Goal: Task Accomplishment & Management: Complete application form

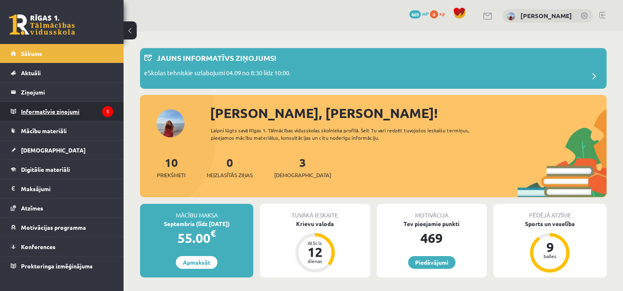
click at [70, 107] on legend "Informatīvie ziņojumi 1" at bounding box center [67, 111] width 92 height 19
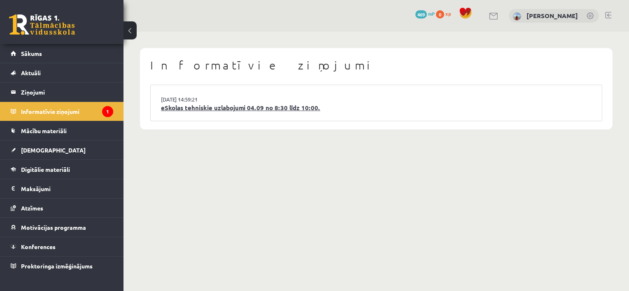
click at [206, 109] on link "eSkolas tehniskie uzlabojumi 04.09 no 8:30 līdz 10:00." at bounding box center [376, 107] width 431 height 9
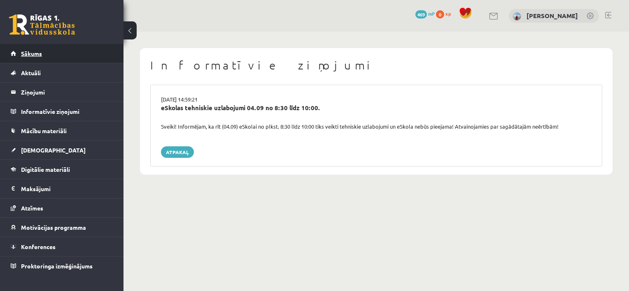
click at [37, 56] on span "Sākums" at bounding box center [31, 53] width 21 height 7
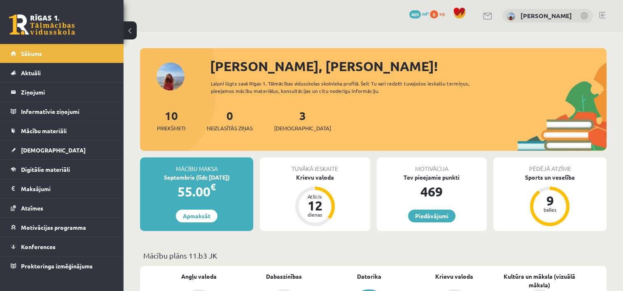
click at [287, 123] on div "3 Ieskaites" at bounding box center [302, 120] width 57 height 26
click at [291, 128] on span "[DEMOGRAPHIC_DATA]" at bounding box center [302, 128] width 57 height 8
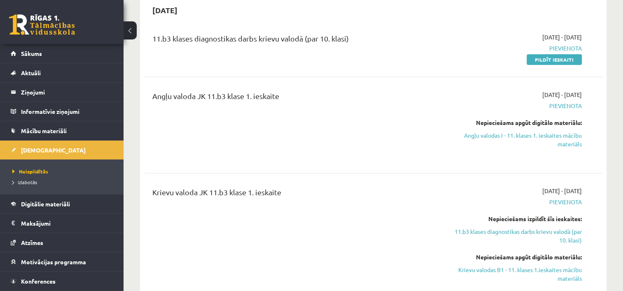
scroll to position [49, 0]
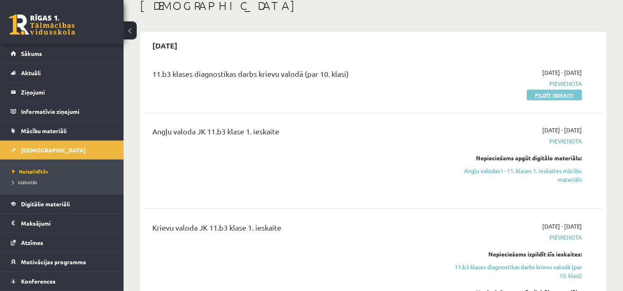
click at [554, 97] on link "Pildīt ieskaiti" at bounding box center [553, 95] width 55 height 11
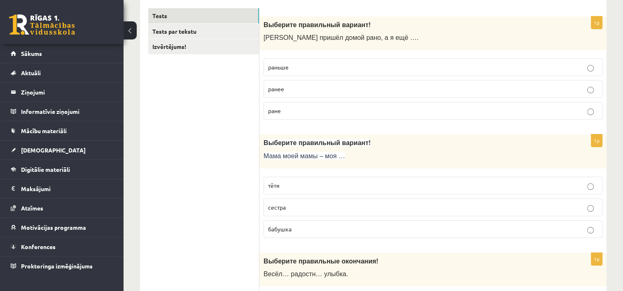
scroll to position [143, 0]
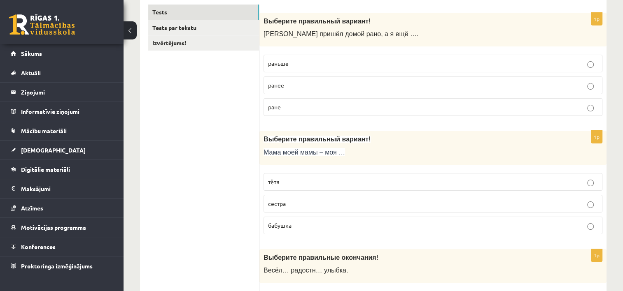
click at [339, 57] on label "раньше" at bounding box center [432, 64] width 339 height 18
click at [319, 222] on p "бабушка" at bounding box center [433, 225] width 330 height 9
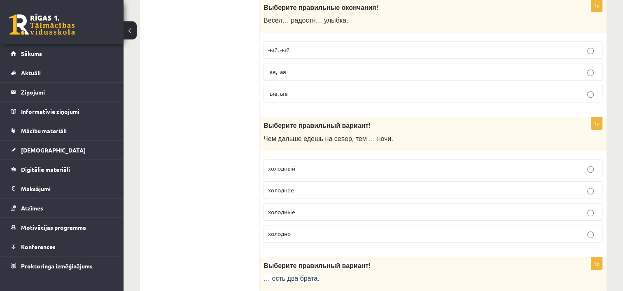
scroll to position [390, 0]
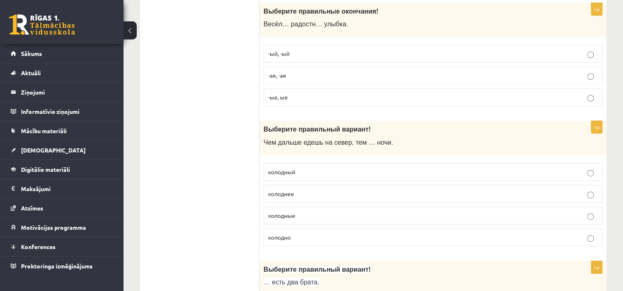
click at [400, 76] on p "-ая, -ая" at bounding box center [433, 75] width 330 height 9
click at [318, 193] on p "холоднее" at bounding box center [433, 194] width 330 height 9
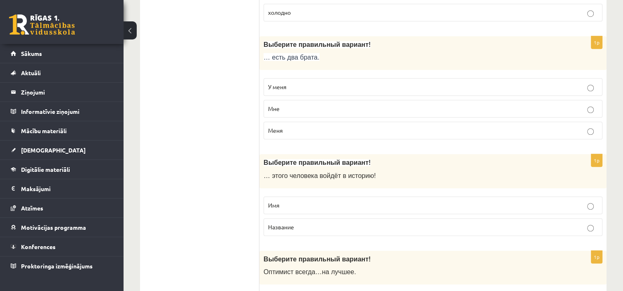
scroll to position [629, 0]
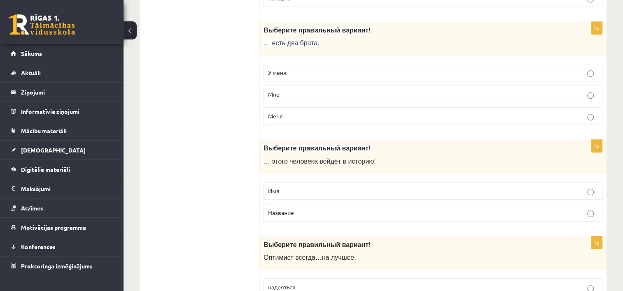
click at [449, 68] on p "У меня" at bounding box center [433, 72] width 330 height 9
click at [406, 189] on p "Имя" at bounding box center [433, 191] width 330 height 9
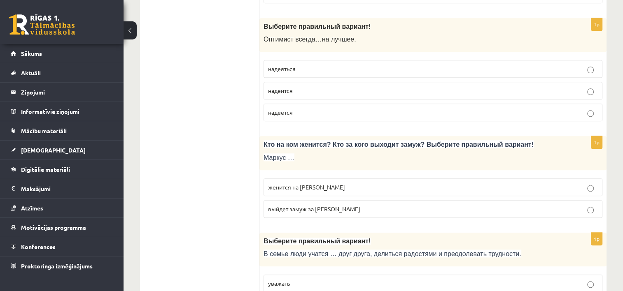
scroll to position [855, 0]
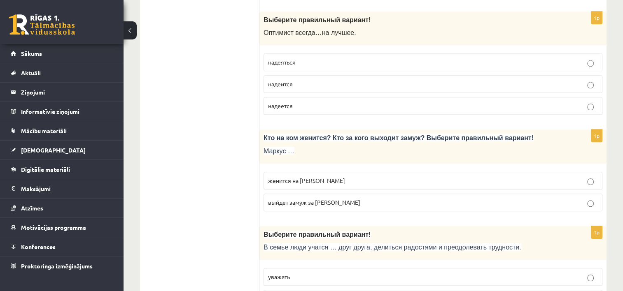
click at [308, 102] on p "надеется" at bounding box center [433, 106] width 330 height 9
click at [305, 177] on span "женится на Агнии" at bounding box center [306, 180] width 77 height 7
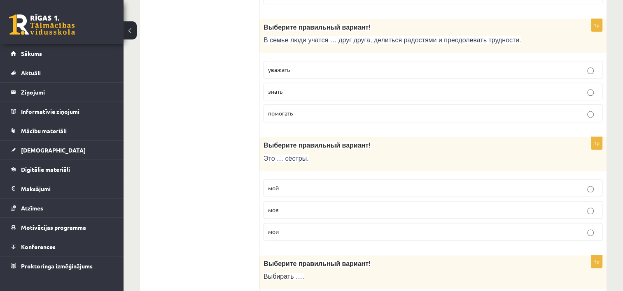
scroll to position [1066, 0]
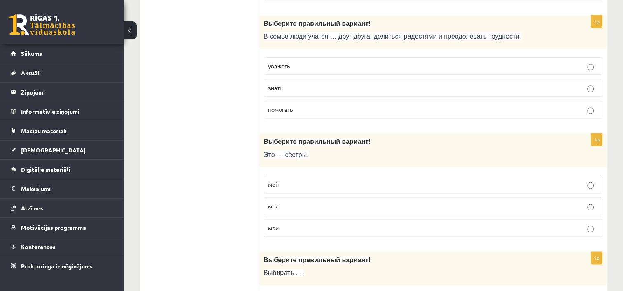
click at [427, 224] on p "мои" at bounding box center [433, 228] width 330 height 9
click at [320, 63] on p "уважать" at bounding box center [433, 66] width 330 height 9
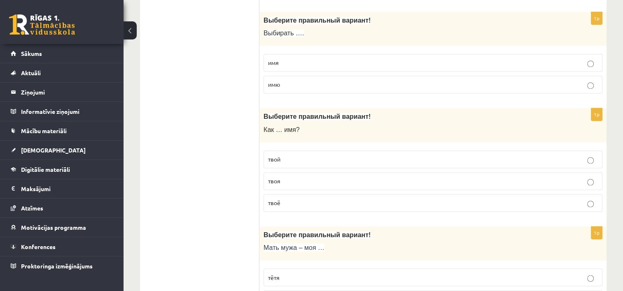
scroll to position [1309, 0]
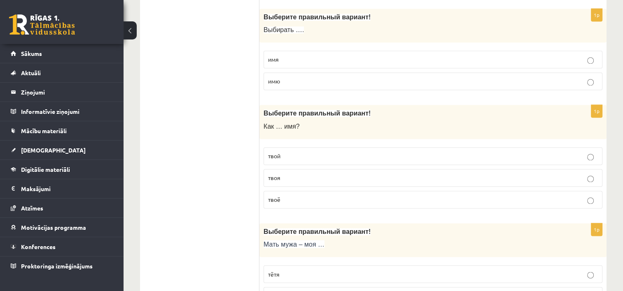
click at [375, 59] on label "имя" at bounding box center [432, 60] width 339 height 18
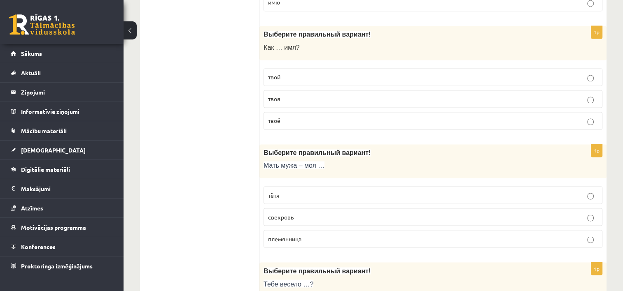
scroll to position [1395, 0]
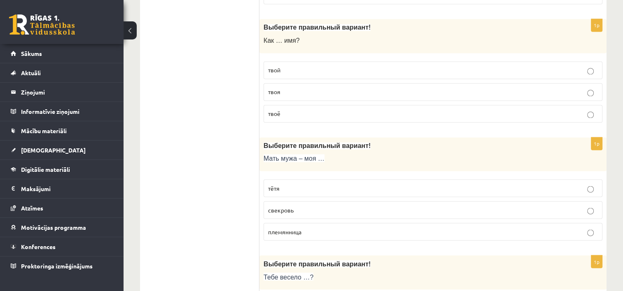
click at [484, 109] on p "твоё" at bounding box center [433, 113] width 330 height 9
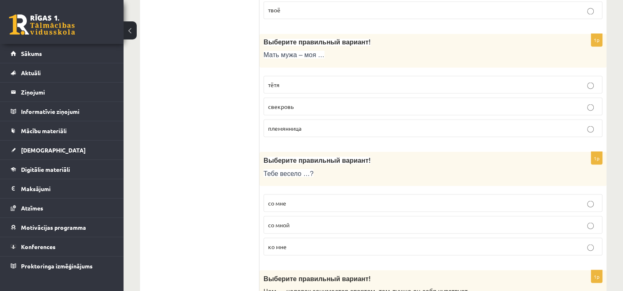
scroll to position [1502, 0]
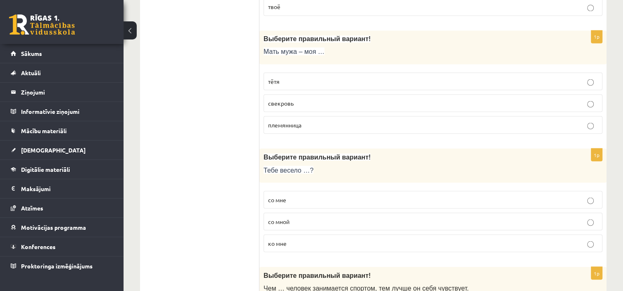
click at [580, 100] on p "свекровь" at bounding box center [433, 103] width 330 height 9
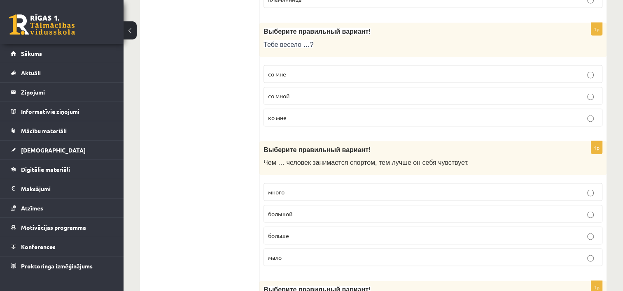
scroll to position [1620, 0]
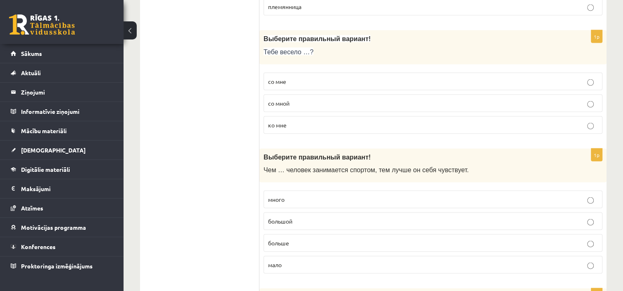
click at [376, 99] on p "со мной" at bounding box center [433, 103] width 330 height 9
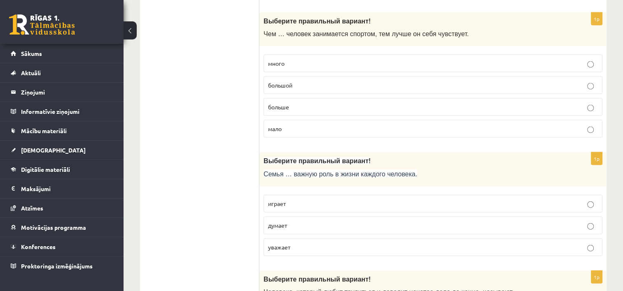
scroll to position [1753, 0]
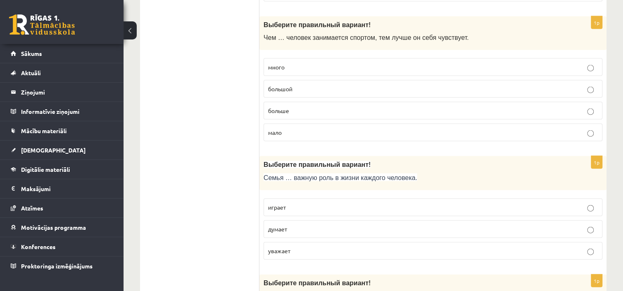
click at [418, 102] on label "больше" at bounding box center [432, 111] width 339 height 18
click at [341, 203] on p "играет" at bounding box center [433, 207] width 330 height 9
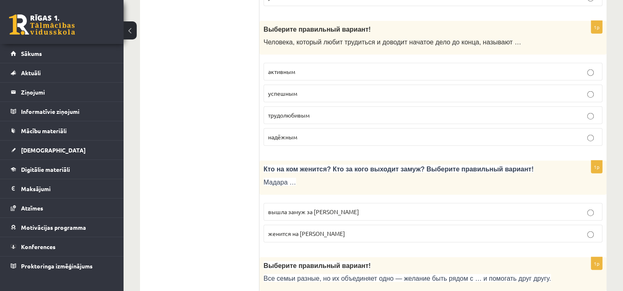
scroll to position [2017, 0]
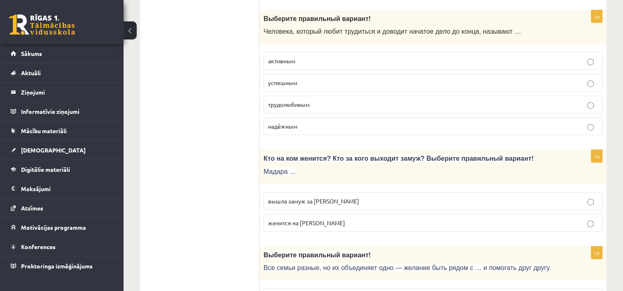
click at [347, 100] on p "трудолюбивым" at bounding box center [433, 104] width 330 height 9
click at [322, 197] on p "вышла замуж за Марка" at bounding box center [433, 201] width 330 height 9
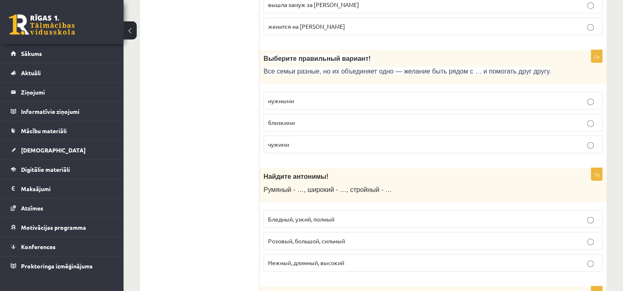
scroll to position [2218, 0]
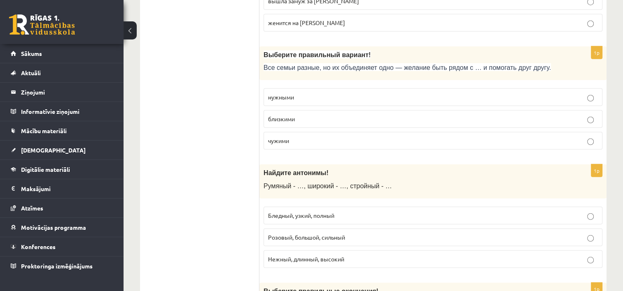
click at [392, 115] on label "близкими" at bounding box center [432, 119] width 339 height 18
click at [341, 212] on p "Бледный, узкий, полный" at bounding box center [433, 216] width 330 height 9
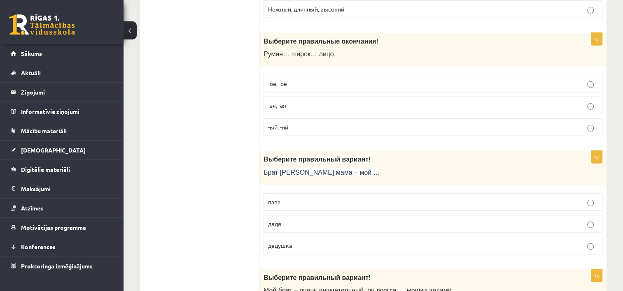
scroll to position [2475, 0]
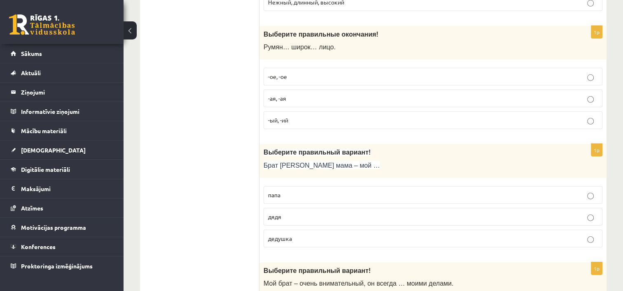
click at [280, 73] on span "-ое, -ое" at bounding box center [277, 76] width 19 height 7
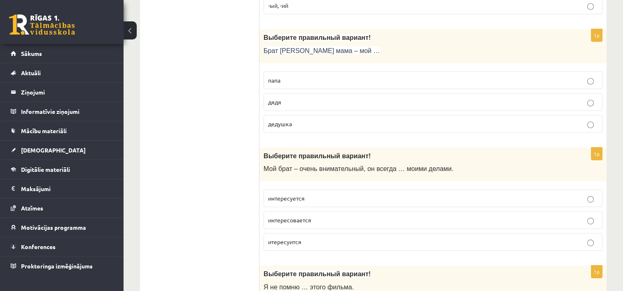
scroll to position [2593, 0]
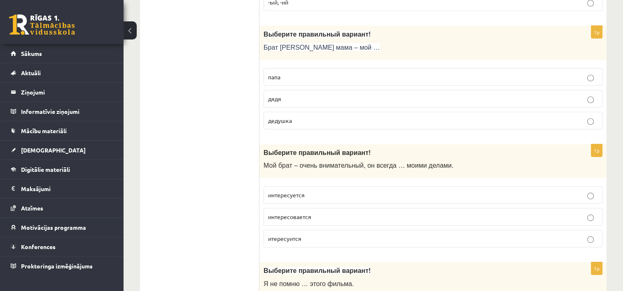
click at [428, 90] on label "дядя" at bounding box center [432, 99] width 339 height 18
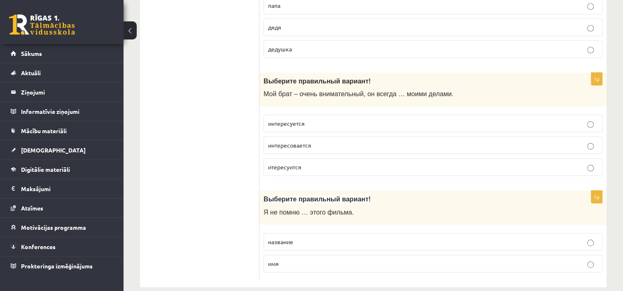
click at [384, 119] on p "интересуется" at bounding box center [433, 123] width 330 height 9
click at [489, 238] on p "название" at bounding box center [433, 242] width 330 height 9
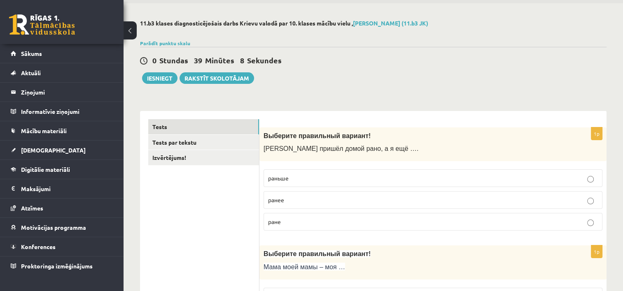
scroll to position [0, 0]
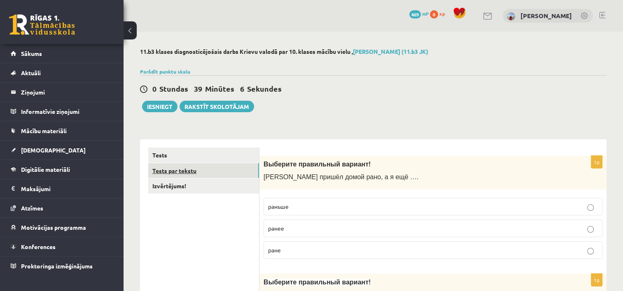
click at [184, 169] on link "Tests par tekstu" at bounding box center [203, 170] width 111 height 15
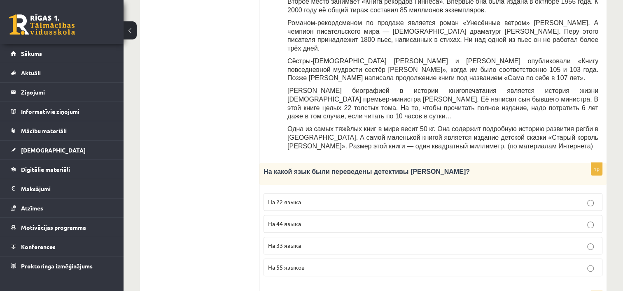
scroll to position [349, 0]
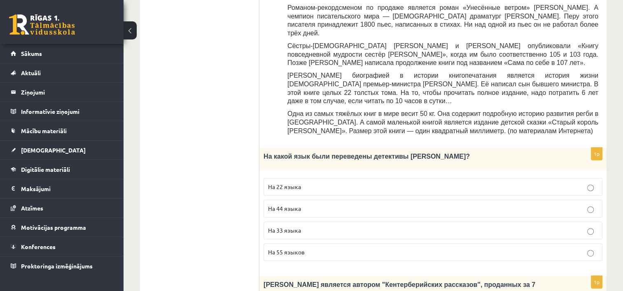
click at [556, 205] on p "На 44 языка" at bounding box center [433, 209] width 330 height 9
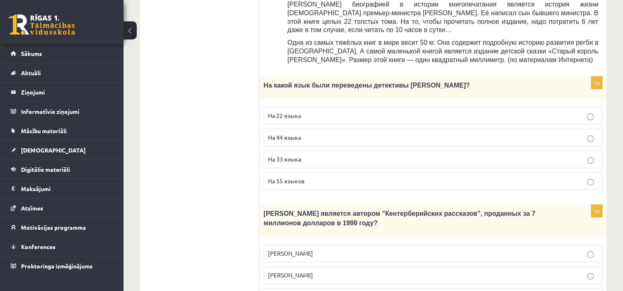
scroll to position [421, 0]
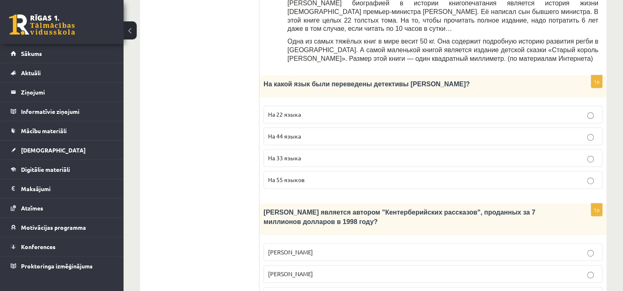
click at [546, 291] on p "Джефри Чосер" at bounding box center [433, 296] width 330 height 9
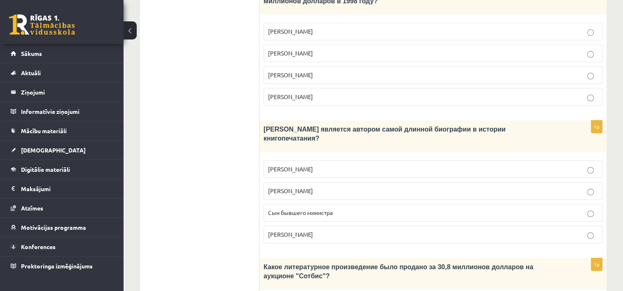
scroll to position [641, 0]
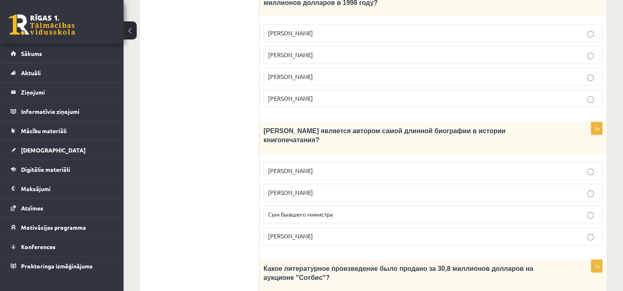
click at [548, 189] on p "Лопе де Вега" at bounding box center [433, 193] width 330 height 9
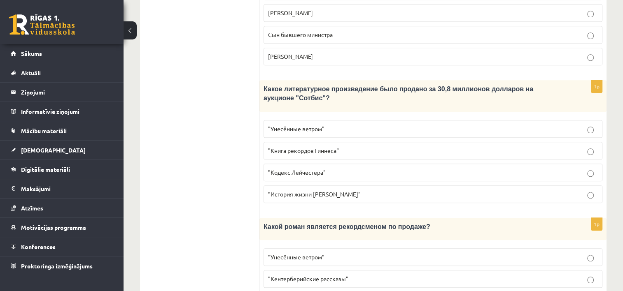
scroll to position [844, 0]
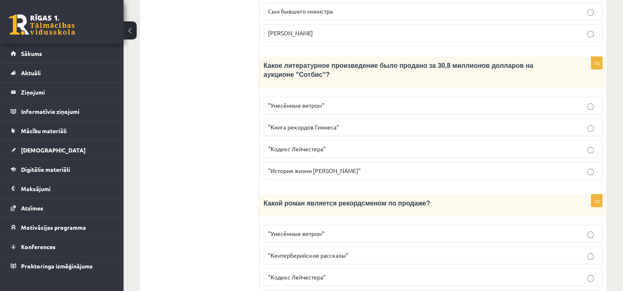
click at [441, 123] on p ""Книга рекордов Гиннеса"" at bounding box center [433, 127] width 330 height 9
click at [498, 225] on label ""Унесённые ветром"" at bounding box center [432, 234] width 339 height 18
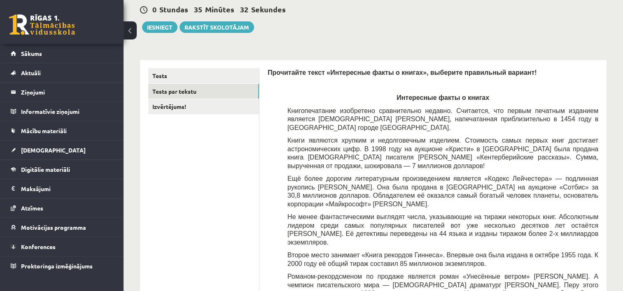
scroll to position [75, 0]
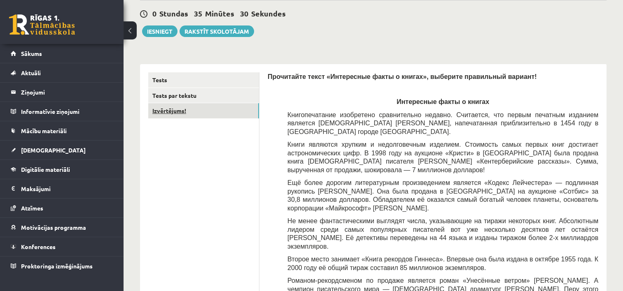
click at [237, 111] on link "Izvērtējums!" at bounding box center [203, 110] width 111 height 15
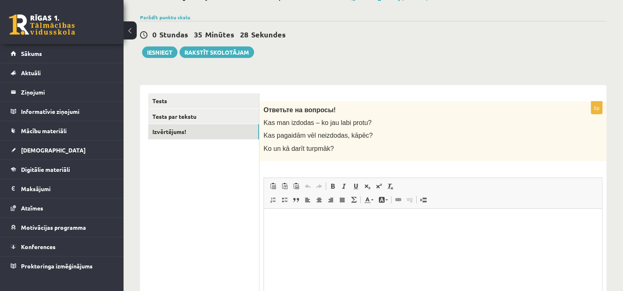
scroll to position [0, 0]
click at [317, 224] on p "Rich Text Editor, wiswyg-editor-user-answer-47024732725500" at bounding box center [432, 221] width 321 height 9
click at [315, 224] on p "**********" at bounding box center [433, 221] width 322 height 9
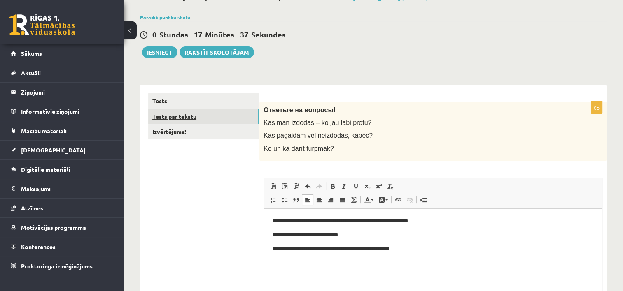
click at [179, 114] on link "Tests par tekstu" at bounding box center [203, 116] width 111 height 15
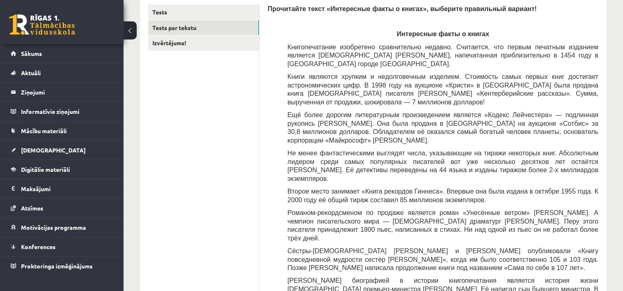
scroll to position [112, 0]
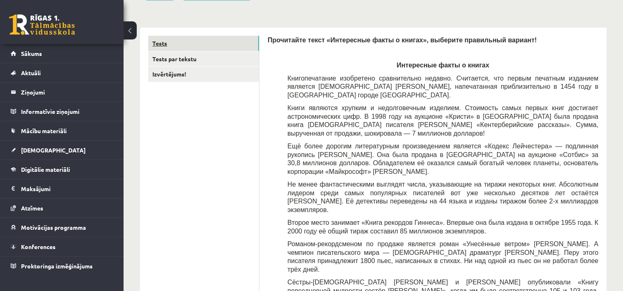
click at [233, 47] on link "Tests" at bounding box center [203, 43] width 111 height 15
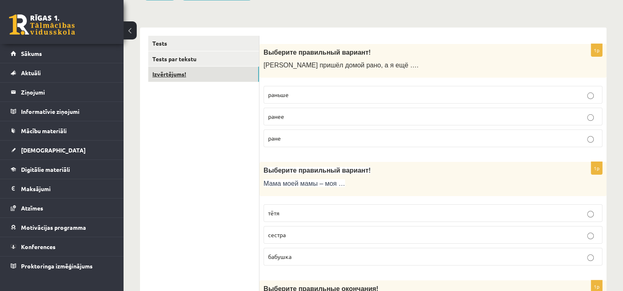
click at [160, 77] on link "Izvērtējums!" at bounding box center [203, 74] width 111 height 15
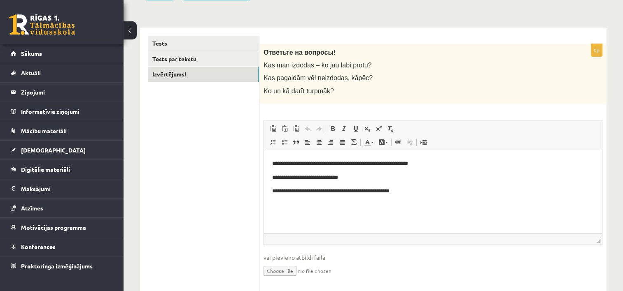
scroll to position [42, 0]
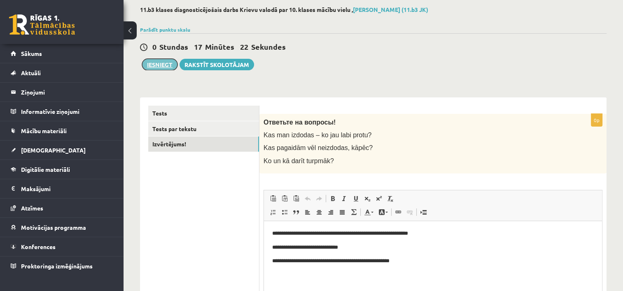
click at [157, 63] on button "Iesniegt" at bounding box center [159, 65] width 35 height 12
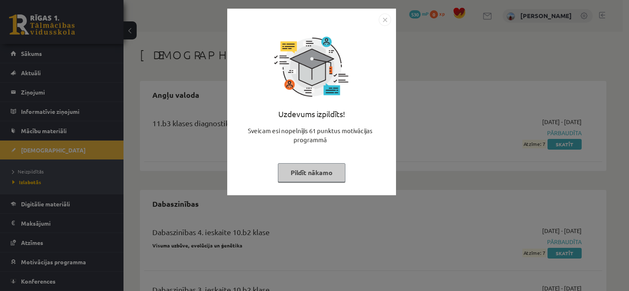
click at [387, 20] on img "Close" at bounding box center [385, 20] width 12 height 12
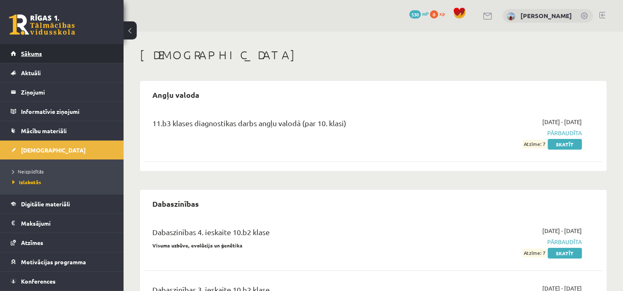
click at [23, 53] on span "Sākums" at bounding box center [31, 53] width 21 height 7
